Goal: Information Seeking & Learning: Learn about a topic

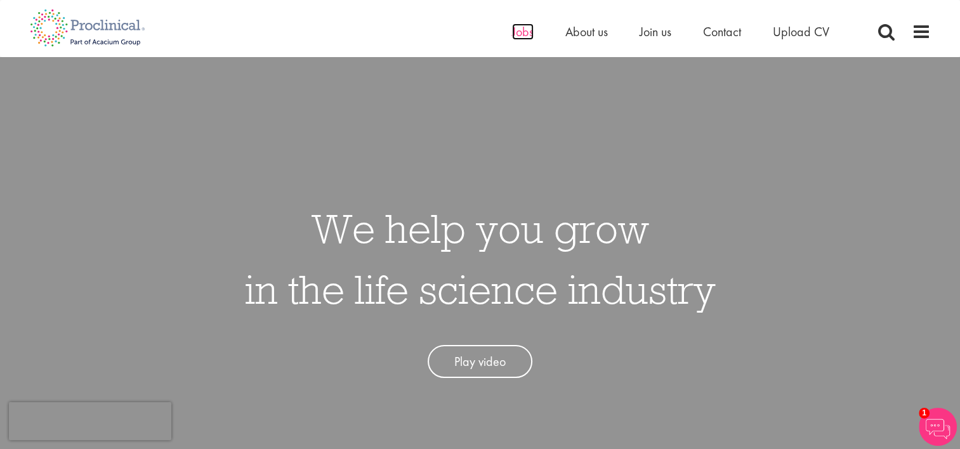
click at [518, 30] on span "Jobs" at bounding box center [523, 31] width 22 height 16
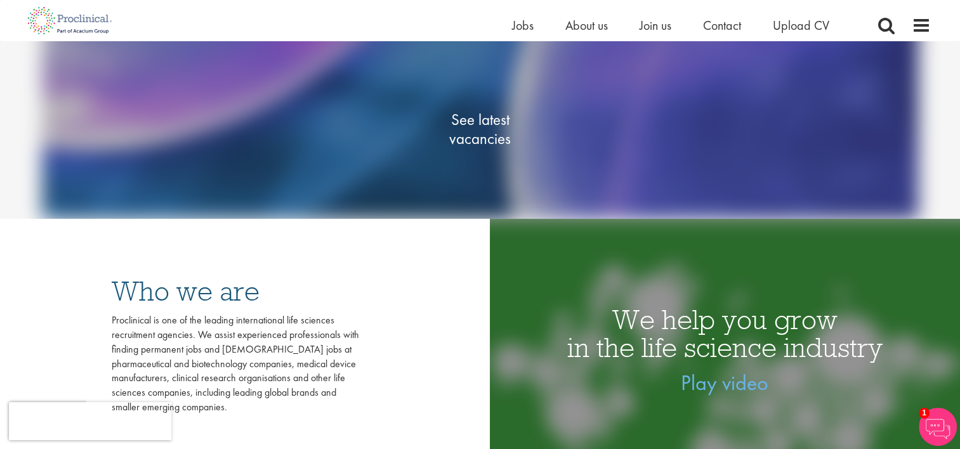
scroll to position [254, 0]
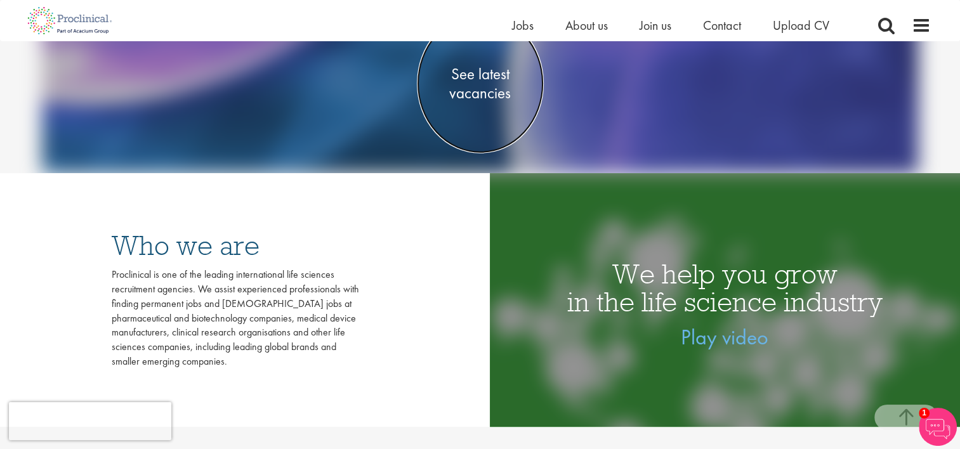
click at [457, 94] on span "See latest vacancies" at bounding box center [480, 84] width 127 height 38
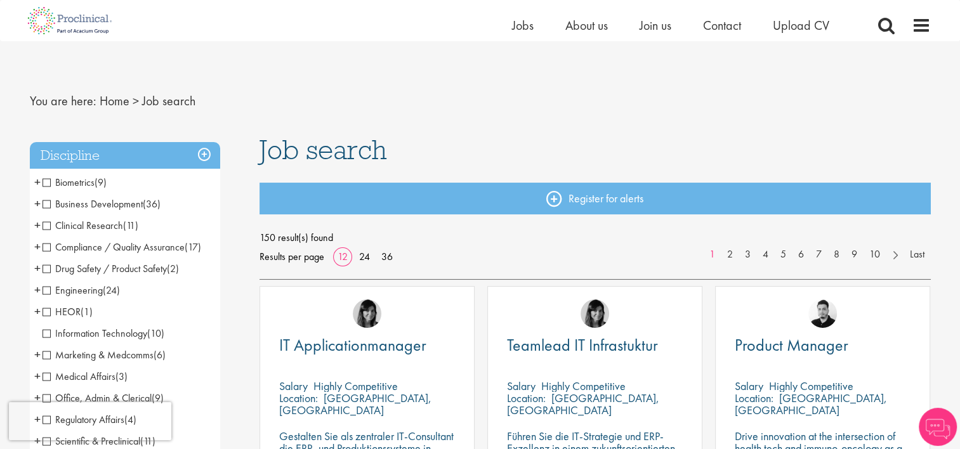
scroll to position [63, 0]
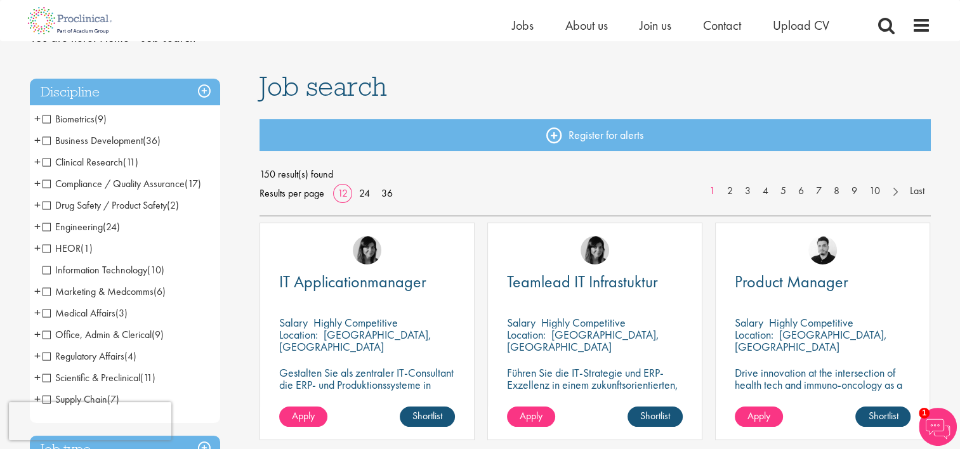
click at [41, 159] on li "Clinical Research (11) - + Clinical Research Associate (CRA) (3) Project/Study …" at bounding box center [125, 163] width 190 height 22
click at [45, 160] on span "Clinical Research" at bounding box center [83, 161] width 81 height 13
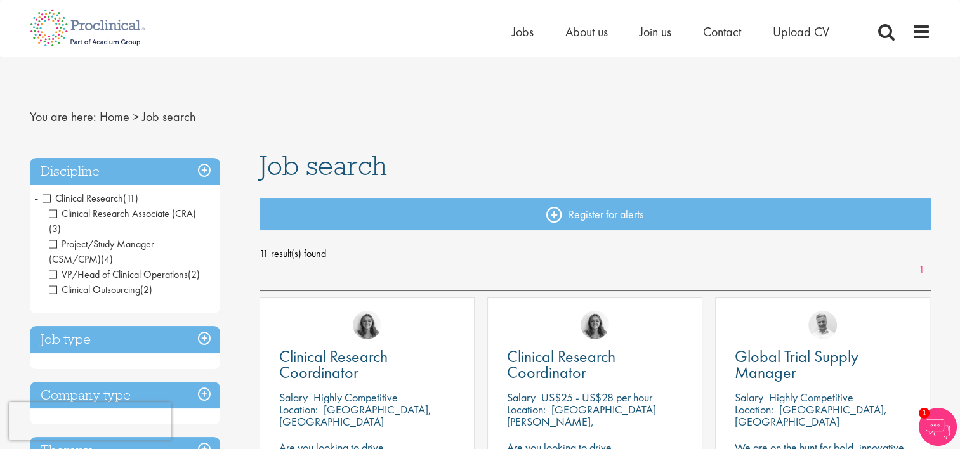
click at [196, 326] on h3 "Job type" at bounding box center [125, 339] width 190 height 27
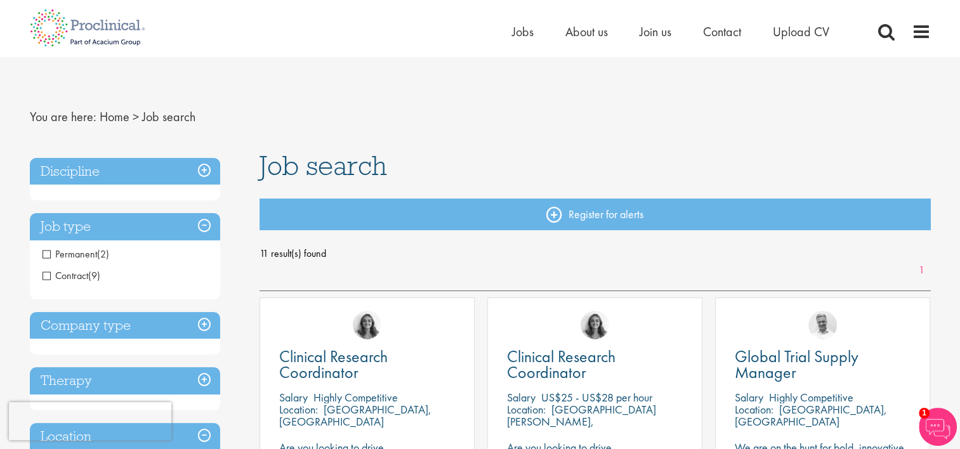
click at [208, 225] on h3 "Job type" at bounding box center [125, 226] width 190 height 27
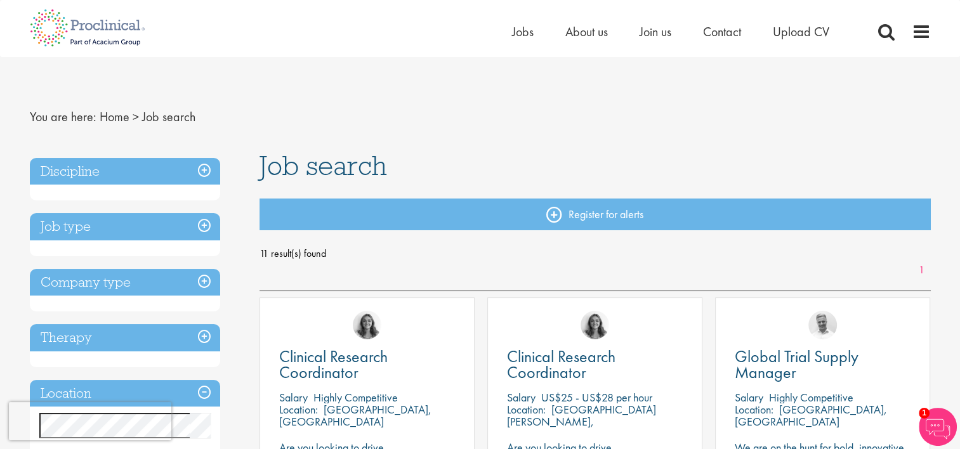
click at [208, 225] on h3 "Job type" at bounding box center [125, 226] width 190 height 27
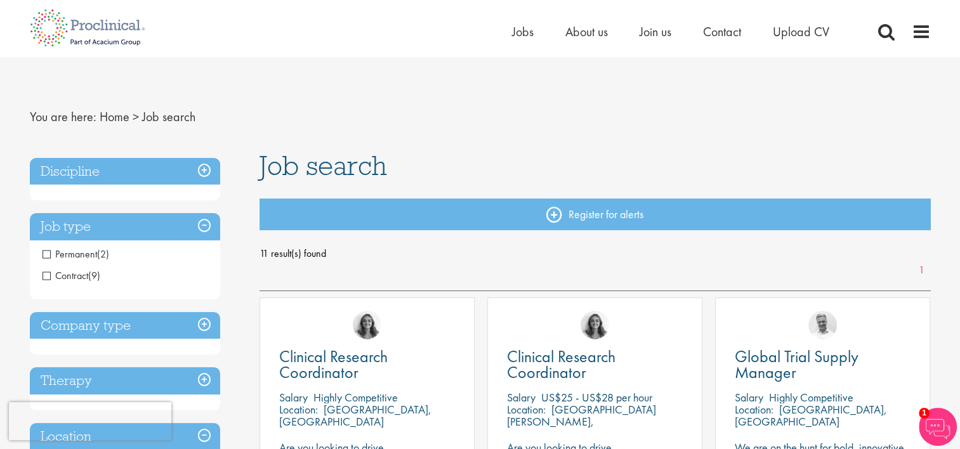
click at [203, 166] on h3 "Discipline" at bounding box center [125, 171] width 190 height 27
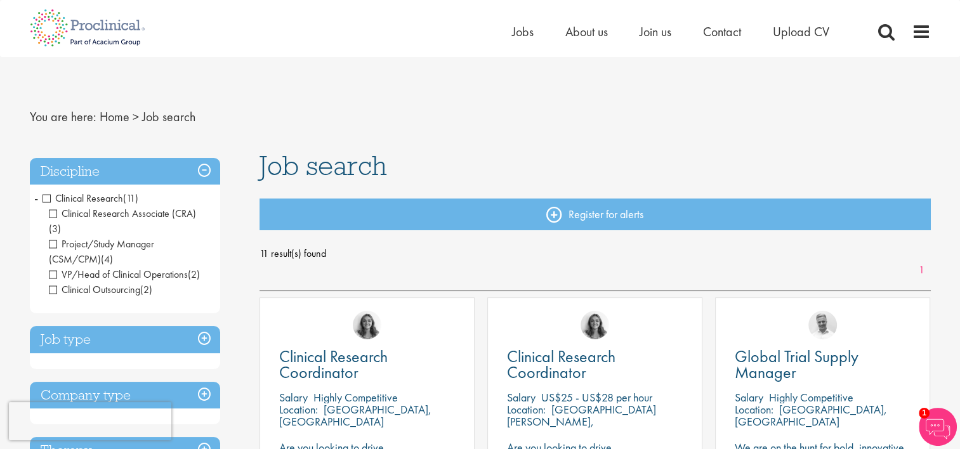
click at [50, 198] on span "Clinical Research" at bounding box center [83, 198] width 81 height 13
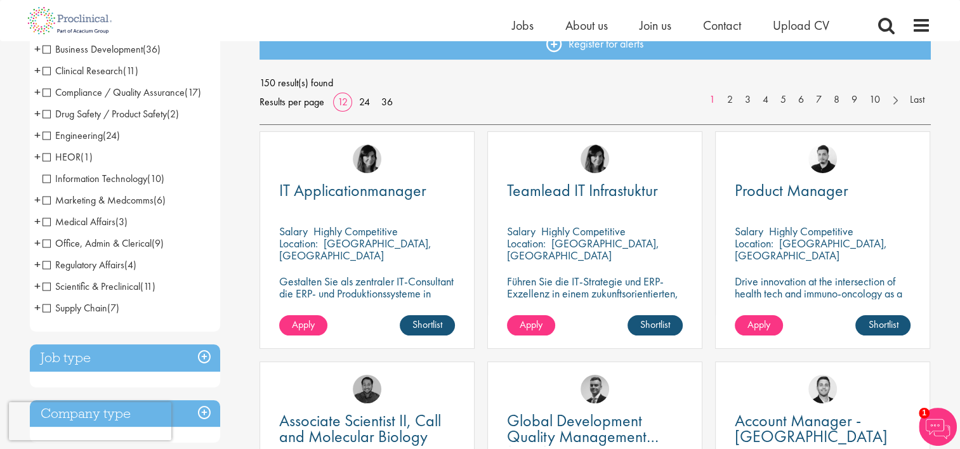
scroll to position [190, 0]
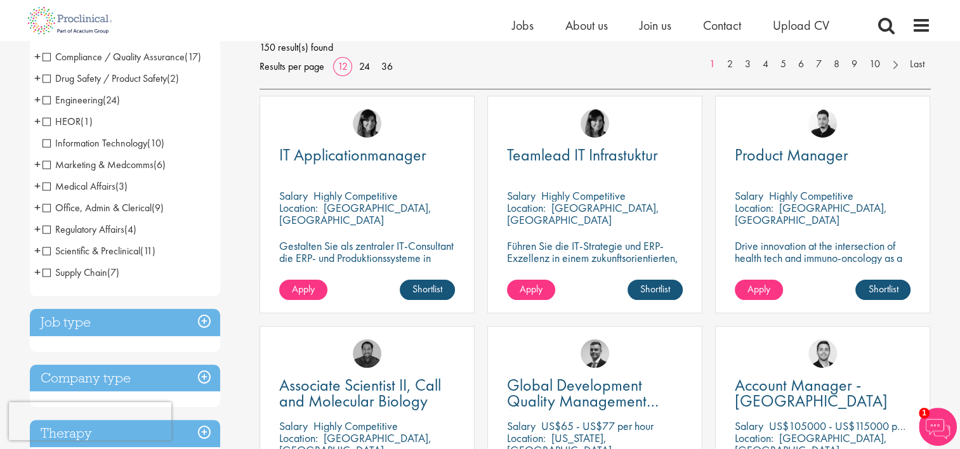
click at [51, 209] on span "Office, Admin & Clerical" at bounding box center [97, 207] width 109 height 13
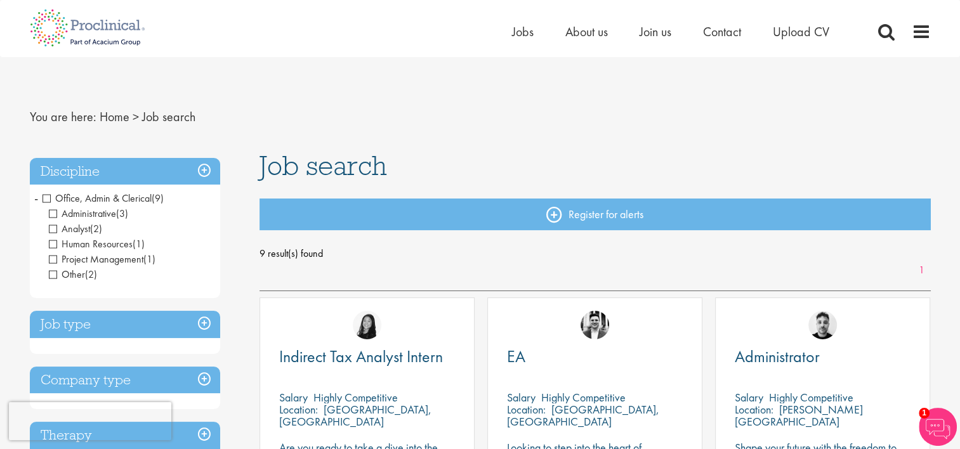
click at [43, 197] on span "Office, Admin & Clerical" at bounding box center [97, 198] width 109 height 13
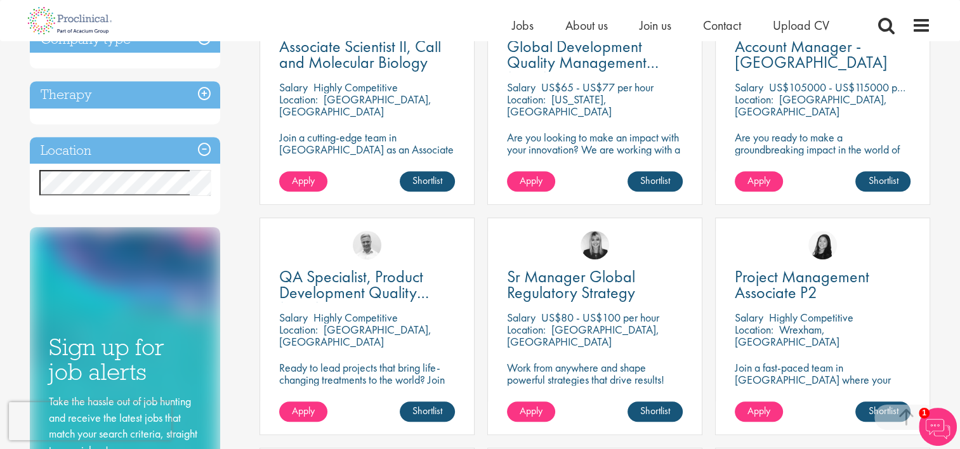
scroll to position [507, 0]
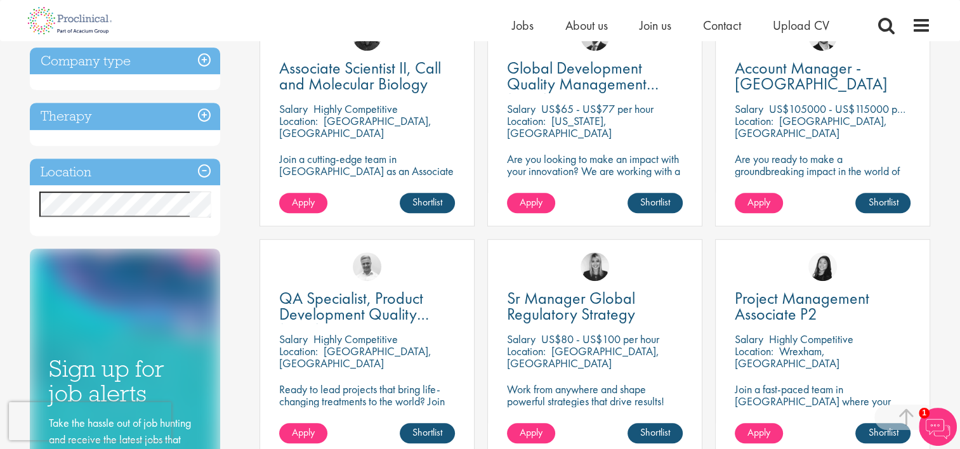
click at [206, 174] on h3 "Location" at bounding box center [125, 172] width 190 height 27
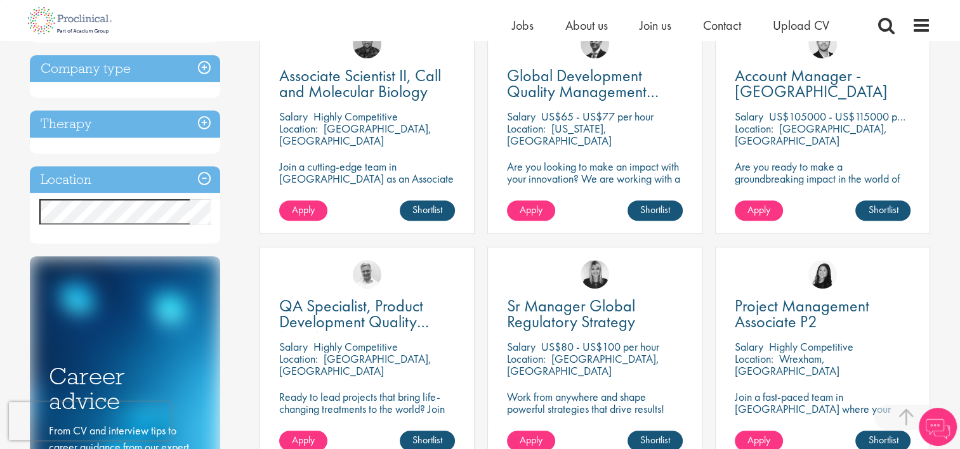
scroll to position [507, 0]
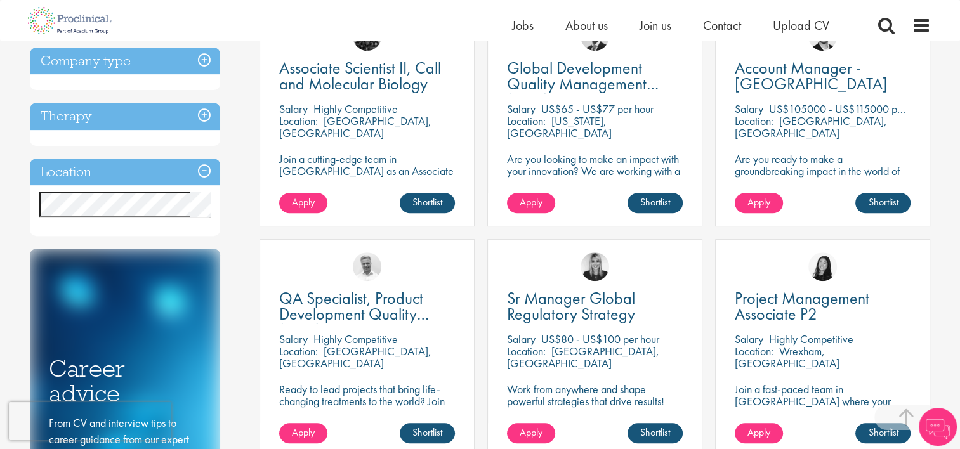
click at [201, 175] on h3 "Location" at bounding box center [125, 172] width 190 height 27
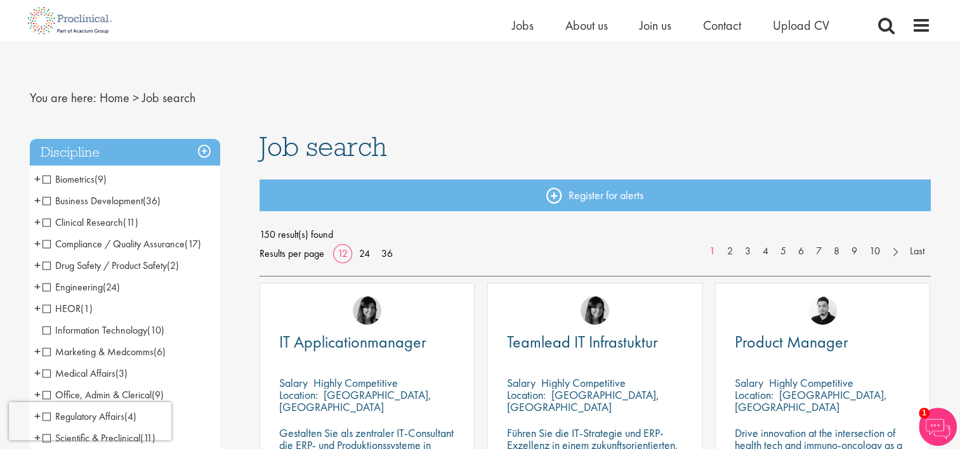
scroll to position [0, 0]
